Goal: Task Accomplishment & Management: Use online tool/utility

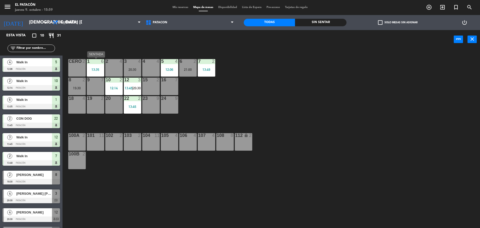
click at [93, 67] on div "1 6 13:35" at bounding box center [96, 68] width 18 height 18
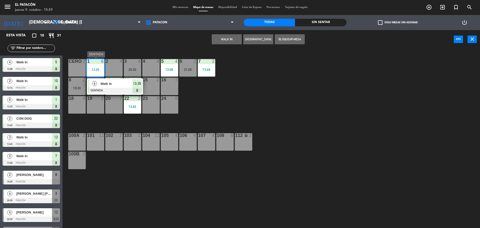
click at [106, 83] on span "Walk In" at bounding box center [117, 83] width 32 height 5
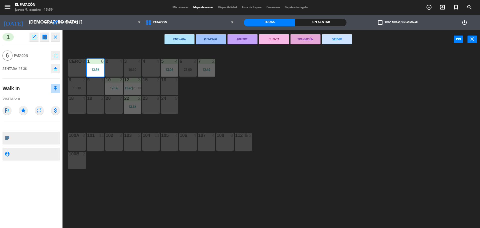
click at [334, 40] on button "SERVIR" at bounding box center [337, 39] width 30 height 10
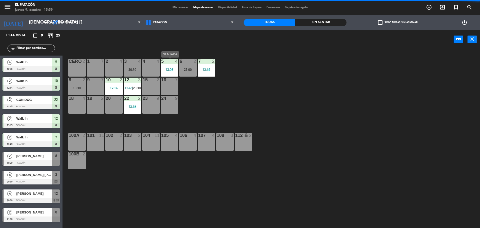
click at [168, 68] on div "12:06" at bounding box center [170, 70] width 18 height 4
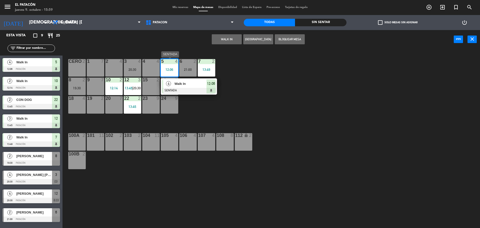
click at [192, 83] on span "Walk In" at bounding box center [191, 83] width 32 height 5
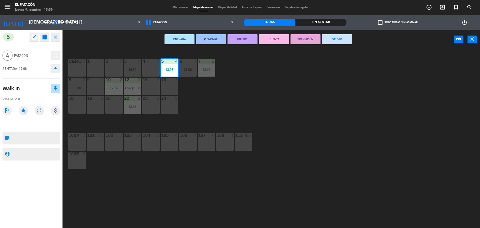
click at [339, 41] on button "SERVIR" at bounding box center [337, 39] width 30 height 10
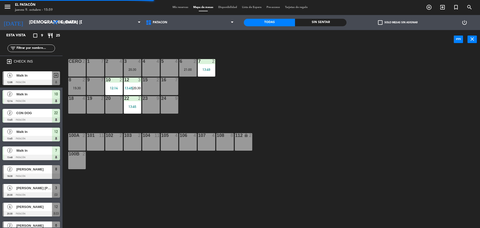
click at [209, 69] on div "13:49" at bounding box center [207, 70] width 18 height 4
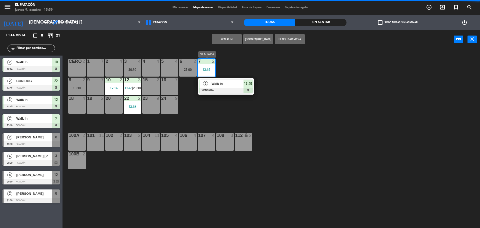
click at [216, 82] on span "Walk In" at bounding box center [228, 83] width 32 height 5
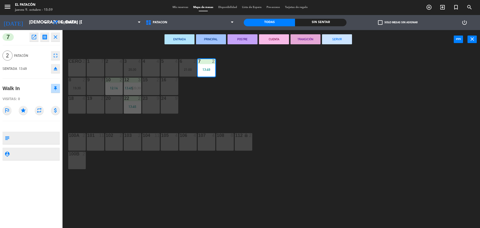
click at [329, 41] on button "SERVIR" at bounding box center [337, 39] width 30 height 10
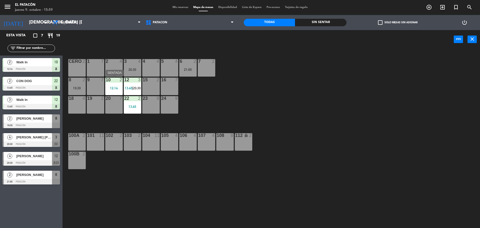
click at [115, 86] on div "12:14" at bounding box center [114, 88] width 18 height 4
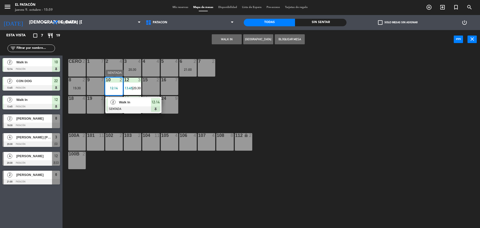
click at [130, 100] on span "Walk In" at bounding box center [135, 102] width 32 height 5
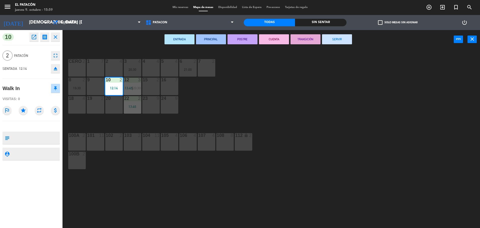
click at [335, 42] on button "SERVIR" at bounding box center [337, 39] width 30 height 10
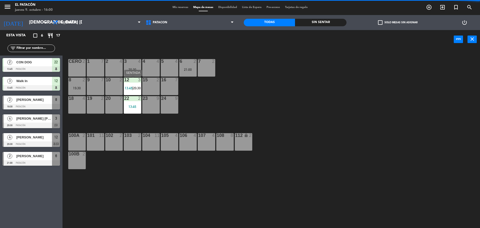
click at [129, 87] on span "13:45" at bounding box center [129, 88] width 8 height 4
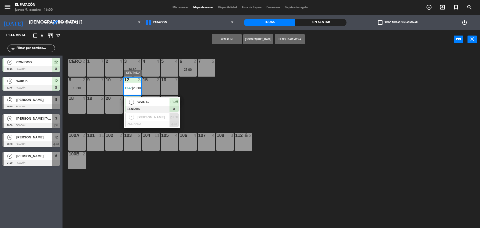
click at [140, 101] on span "Walk In" at bounding box center [154, 102] width 32 height 5
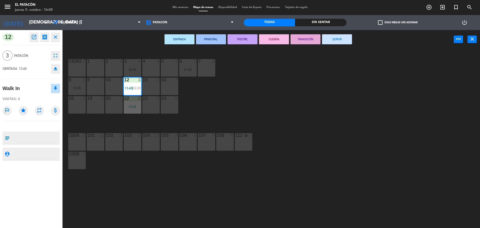
click at [340, 41] on button "SERVIR" at bounding box center [337, 39] width 30 height 10
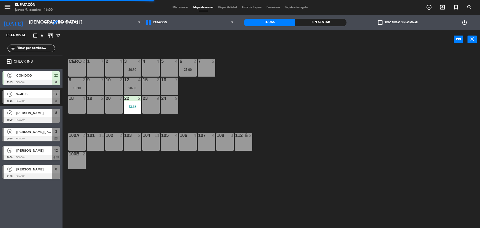
click at [129, 107] on div "13:45" at bounding box center [133, 107] width 18 height 4
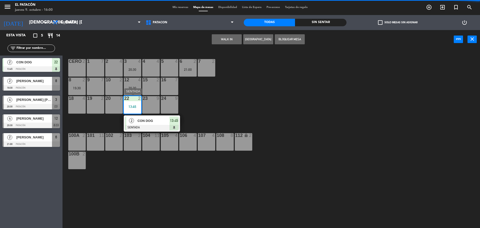
click at [149, 120] on span "CON DOG" at bounding box center [154, 120] width 32 height 5
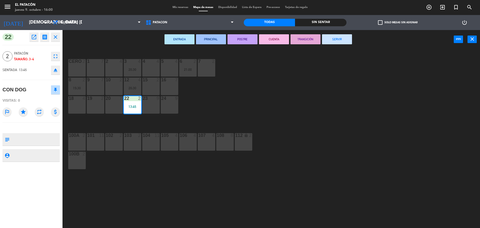
click at [331, 39] on button "SERVIR" at bounding box center [337, 39] width 30 height 10
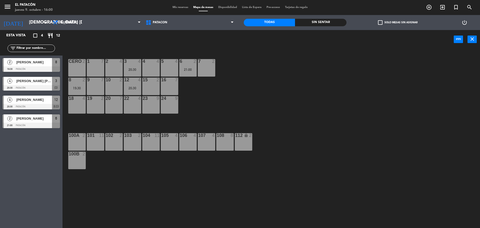
click at [166, 71] on div "5 4" at bounding box center [170, 68] width 18 height 18
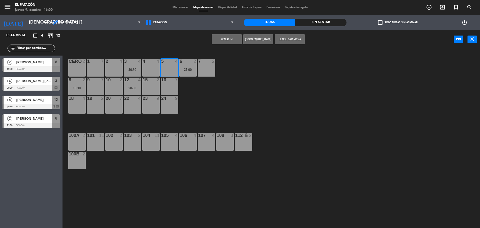
click at [224, 36] on button "WALK IN" at bounding box center [227, 39] width 30 height 10
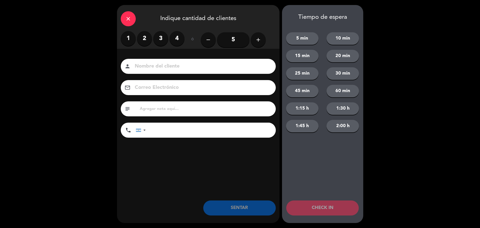
click at [157, 40] on label "3" at bounding box center [160, 38] width 15 height 15
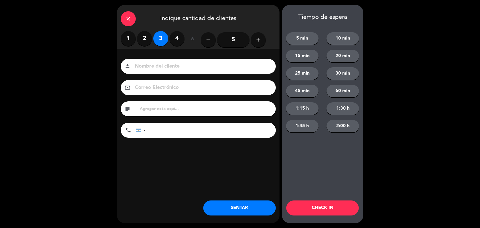
click at [240, 203] on button "SENTAR" at bounding box center [239, 207] width 73 height 15
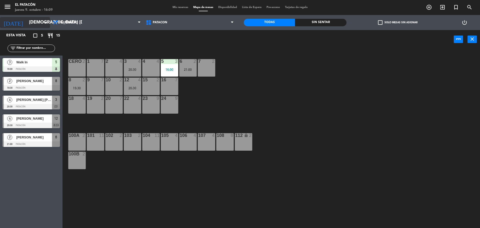
click at [48, 24] on icon "arrow_drop_down" at bounding box center [46, 23] width 6 height 6
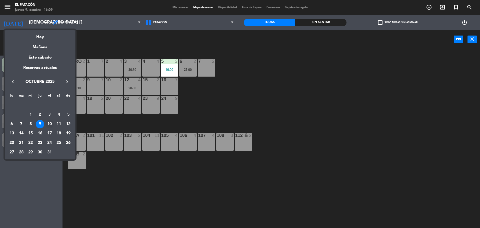
click at [49, 122] on div "10" at bounding box center [49, 124] width 9 height 9
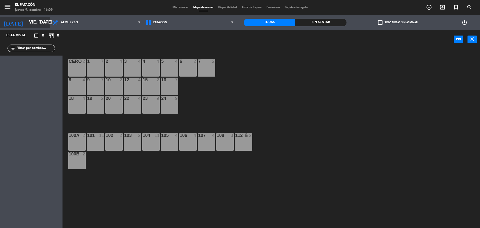
click at [45, 24] on icon "arrow_drop_down" at bounding box center [46, 23] width 6 height 6
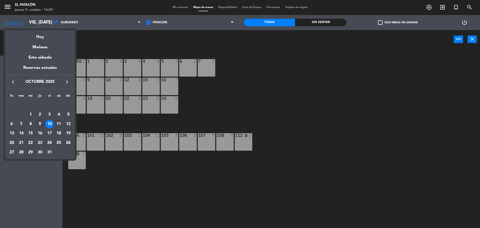
click at [58, 127] on div "11" at bounding box center [59, 124] width 9 height 9
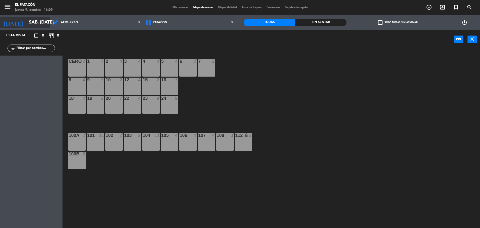
click at [49, 21] on input "sáb. [DATE]" at bounding box center [56, 23] width 58 height 10
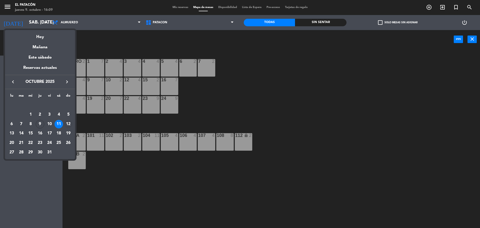
click at [68, 124] on div "12" at bounding box center [68, 124] width 9 height 9
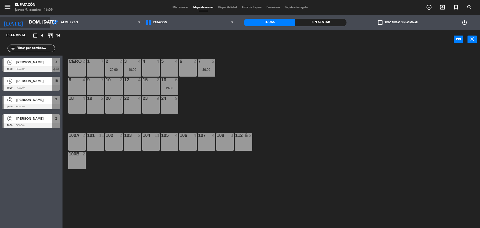
click at [45, 25] on icon "arrow_drop_down" at bounding box center [46, 23] width 6 height 6
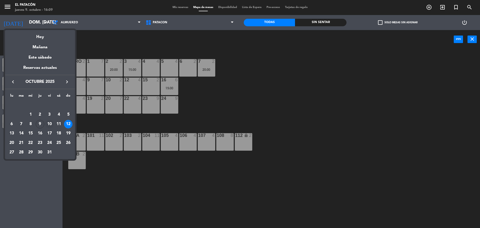
click at [45, 123] on td "10" at bounding box center [50, 124] width 10 height 10
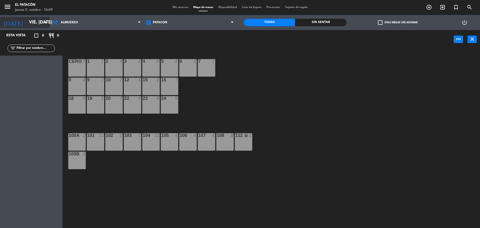
click at [47, 21] on icon "arrow_drop_down" at bounding box center [46, 23] width 6 height 6
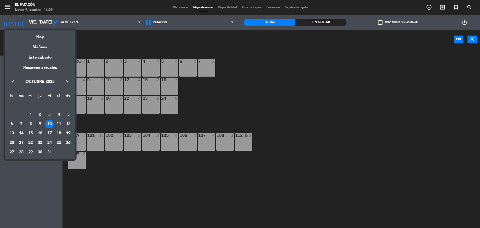
click at [40, 123] on div "9" at bounding box center [40, 124] width 9 height 9
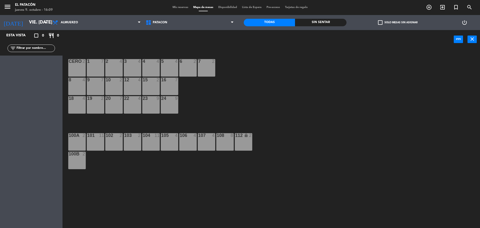
type input "[DEMOGRAPHIC_DATA] [DATE]"
